Goal: Information Seeking & Learning: Learn about a topic

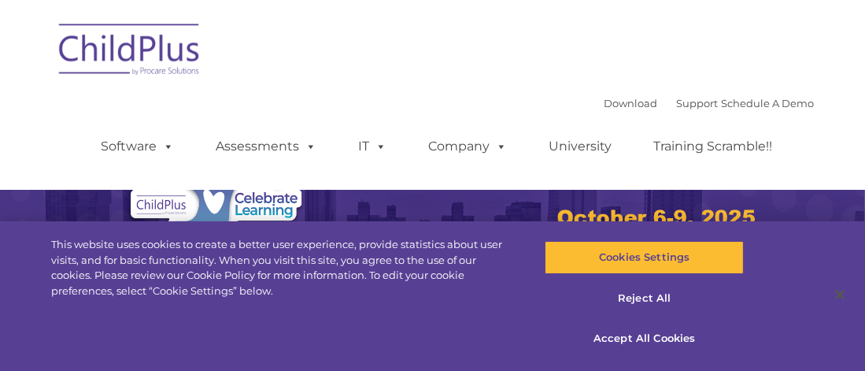
select select "MEDIUM"
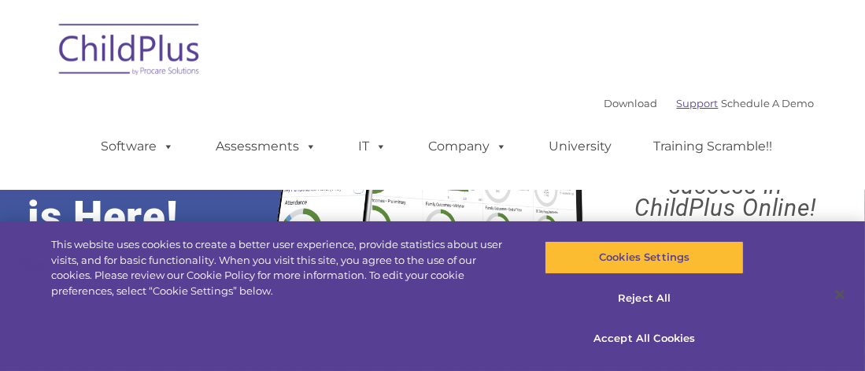
click at [689, 103] on link "Support" at bounding box center [698, 103] width 42 height 13
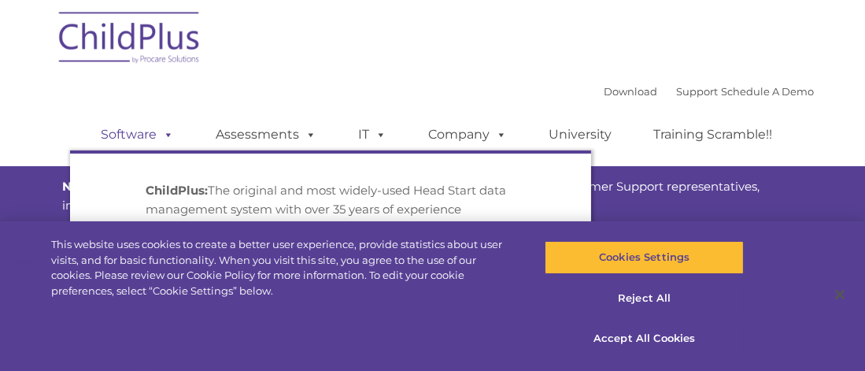
click at [162, 130] on span at bounding box center [165, 134] width 17 height 15
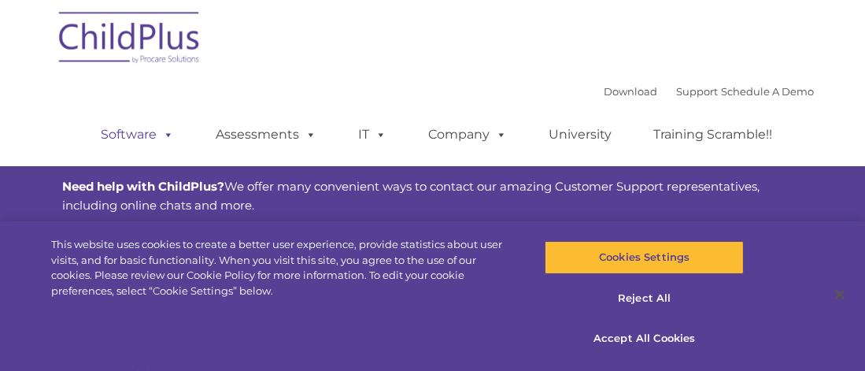
click at [164, 135] on span at bounding box center [165, 134] width 17 height 15
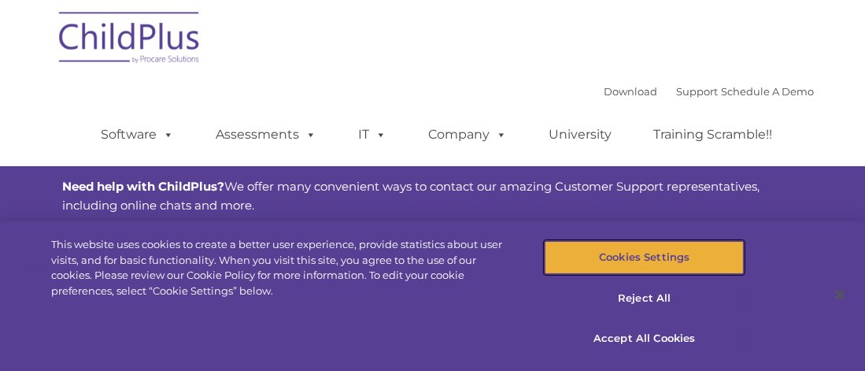
click at [664, 262] on button "Cookies Settings" at bounding box center [644, 257] width 199 height 33
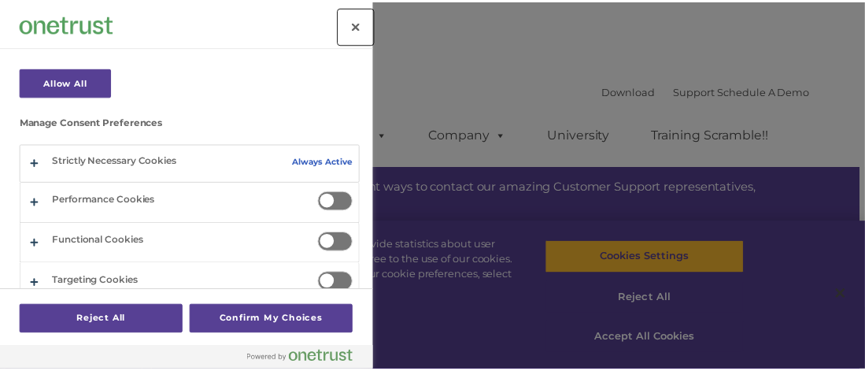
scroll to position [187, 0]
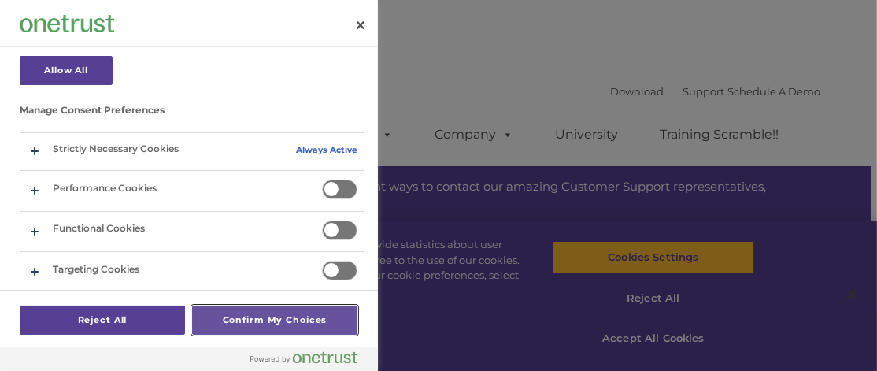
click at [276, 324] on button "Confirm My Choices" at bounding box center [274, 319] width 165 height 29
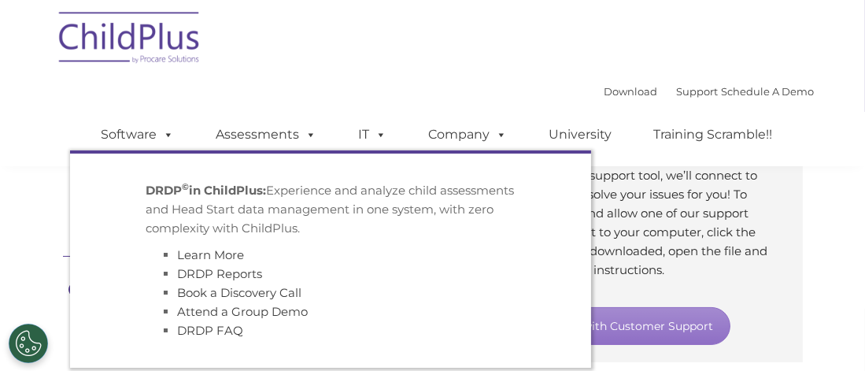
scroll to position [315, 0]
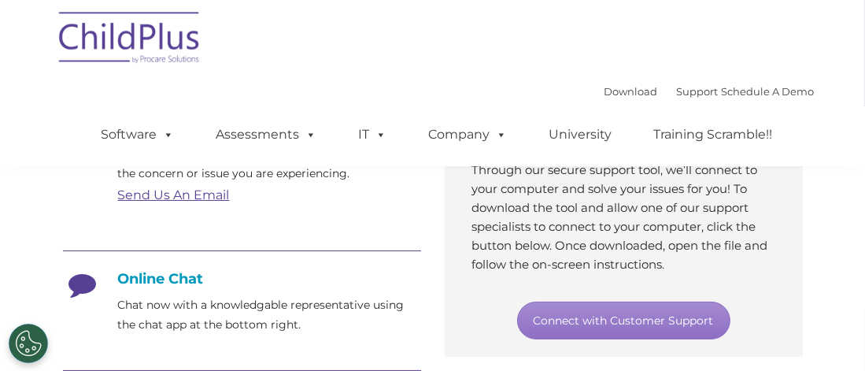
click at [691, 270] on p "Through our secure support tool, we’ll connect to your computer and solve your …" at bounding box center [623, 217] width 303 height 113
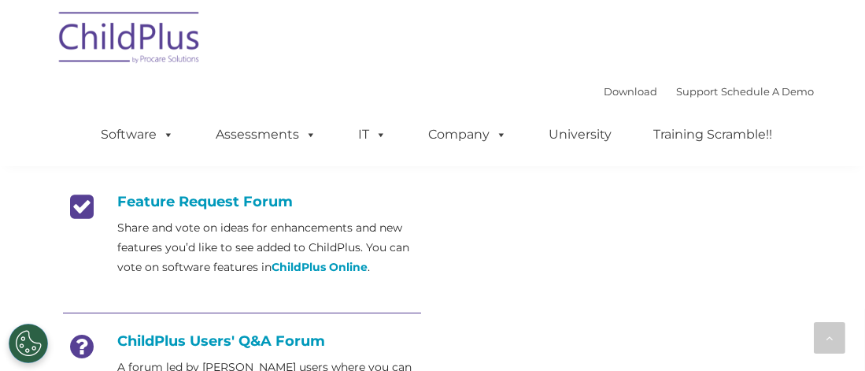
scroll to position [551, 0]
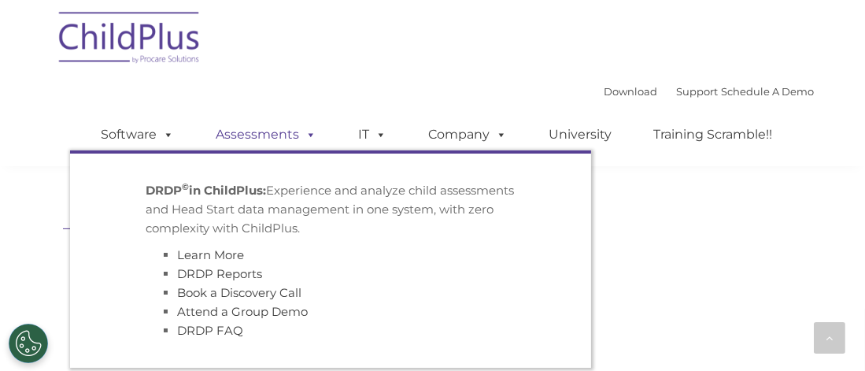
click at [308, 128] on span at bounding box center [308, 134] width 17 height 15
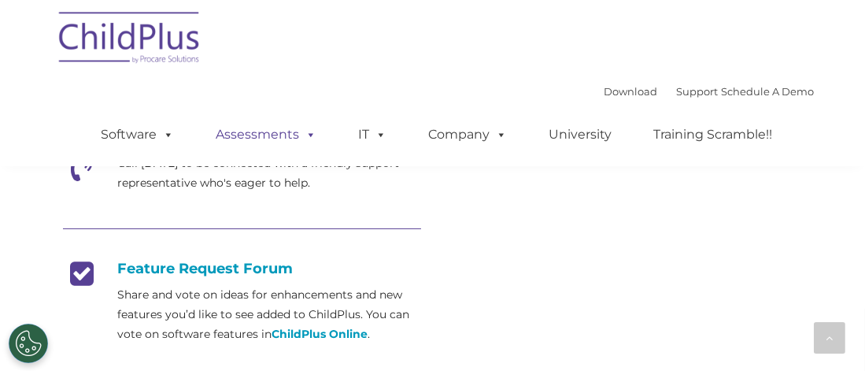
click at [308, 128] on span at bounding box center [308, 134] width 17 height 15
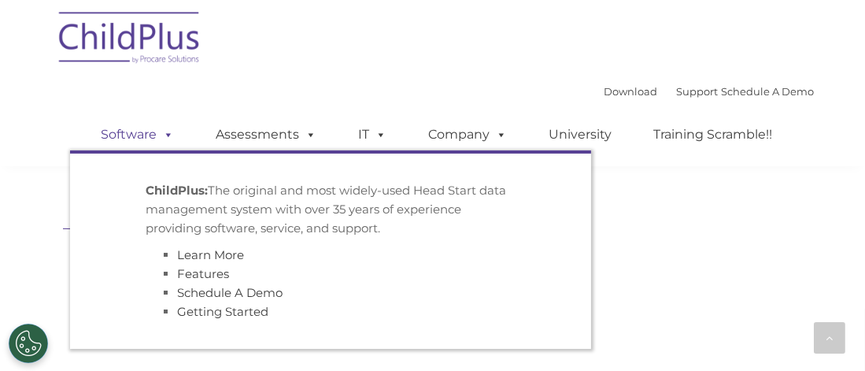
click at [176, 132] on link "Software" at bounding box center [138, 134] width 105 height 31
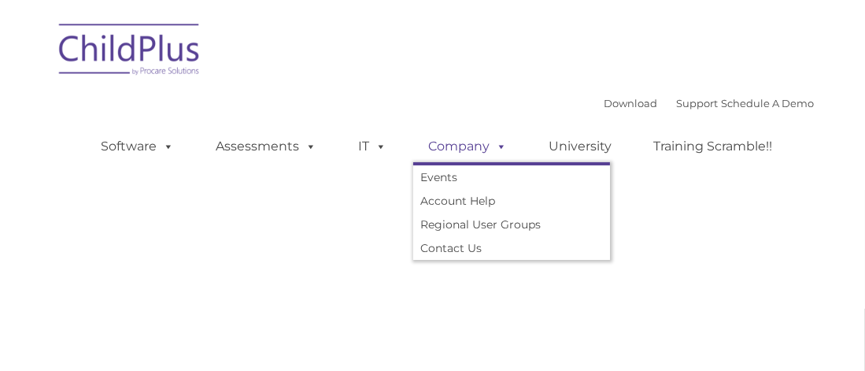
type input ""
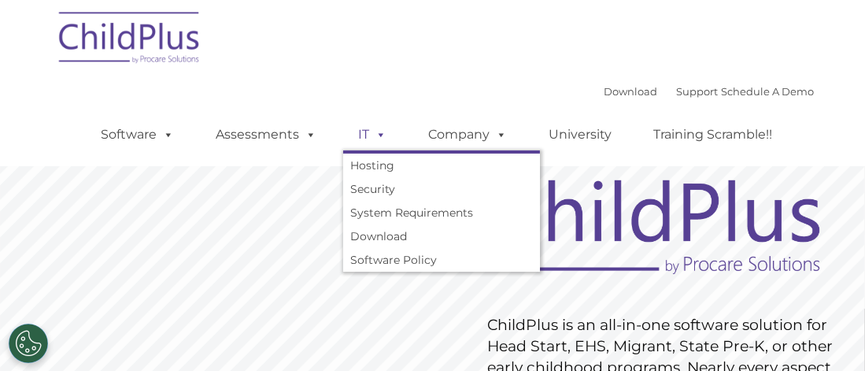
click at [376, 135] on span at bounding box center [378, 134] width 17 height 15
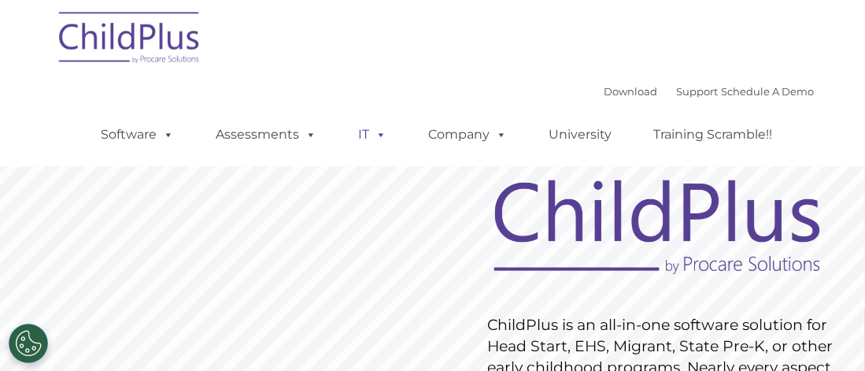
click at [376, 135] on span at bounding box center [378, 134] width 17 height 15
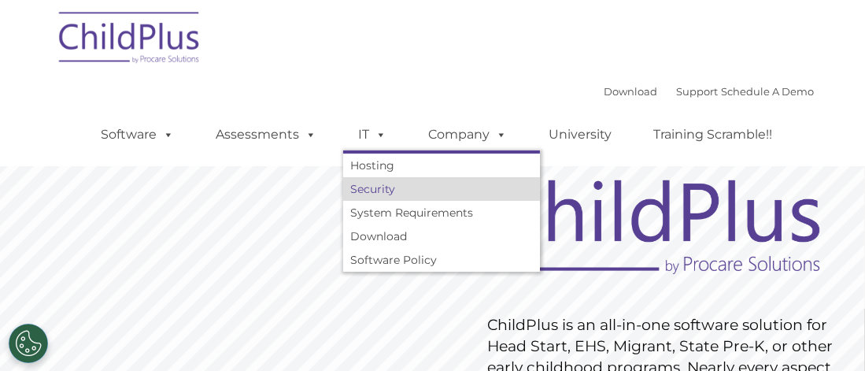
click at [394, 192] on link "Security" at bounding box center [441, 189] width 197 height 24
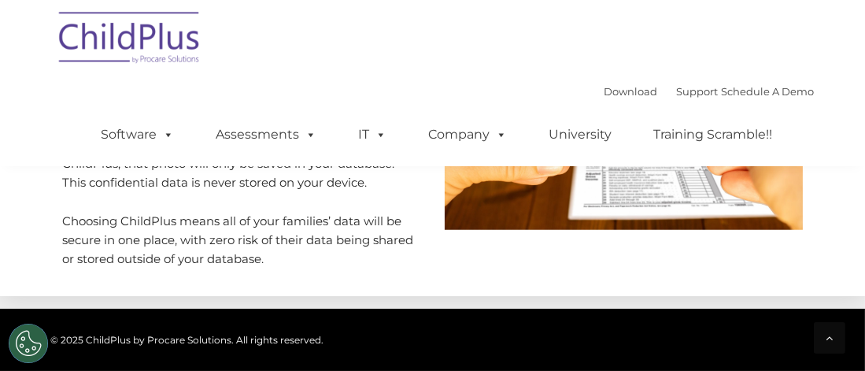
scroll to position [1574, 0]
